Goal: Task Accomplishment & Management: Manage account settings

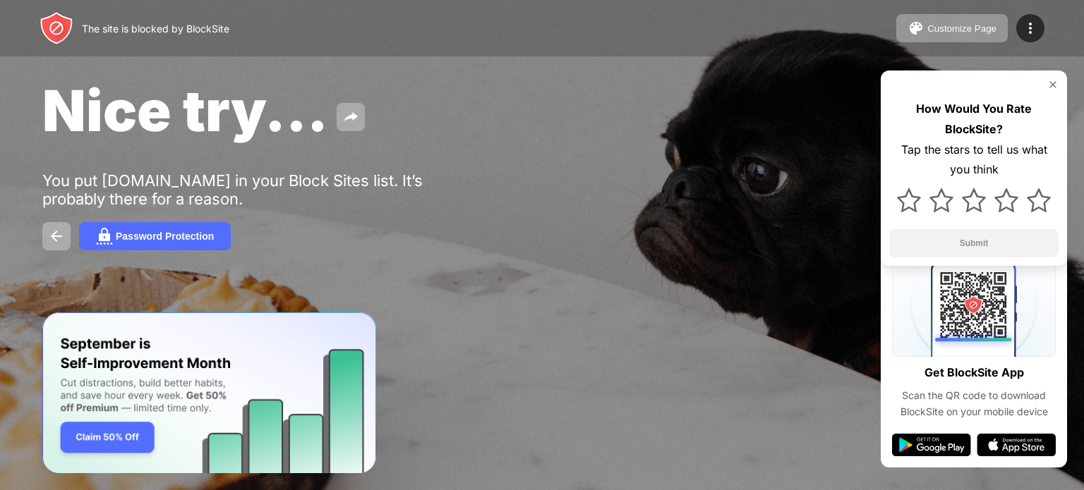
click at [1055, 85] on img at bounding box center [1052, 84] width 11 height 11
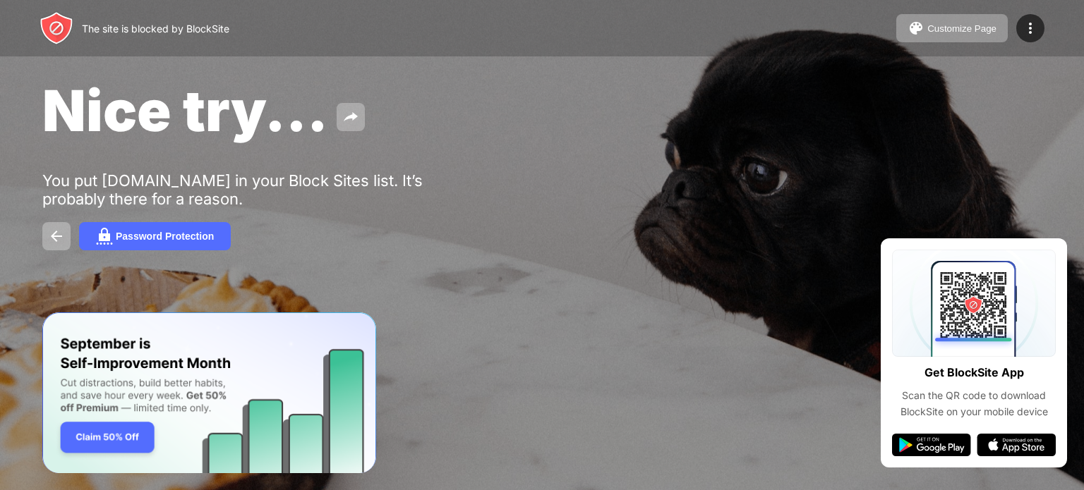
click at [1044, 200] on div "Nice try... You put youtube.com in your Block Sites list. It’s probably there f…" at bounding box center [542, 163] width 1084 height 327
